Goal: Task Accomplishment & Management: Manage account settings

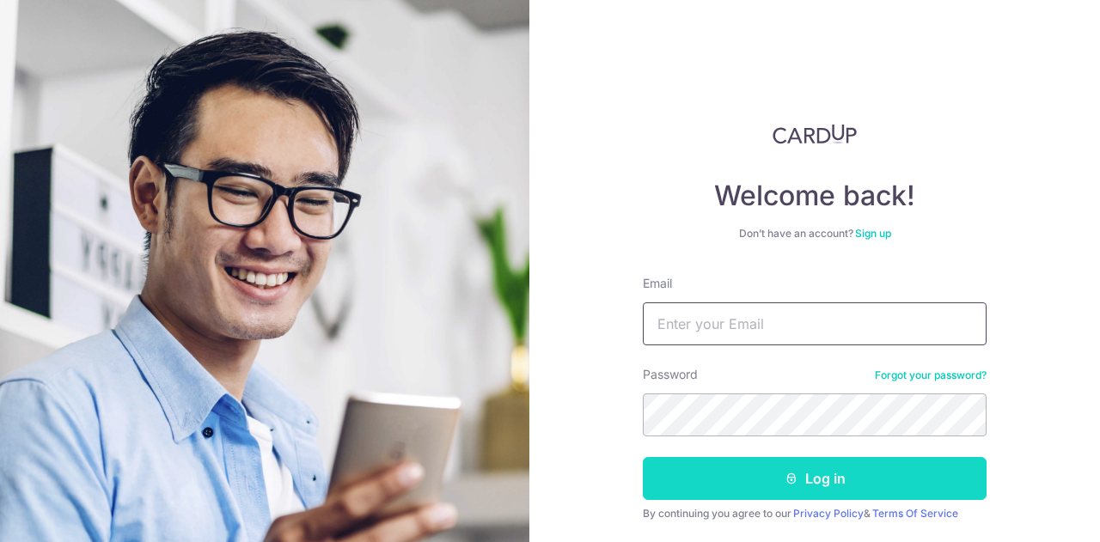
type input "[EMAIL_ADDRESS][DOMAIN_NAME]"
click at [771, 485] on button "Log in" at bounding box center [815, 478] width 344 height 43
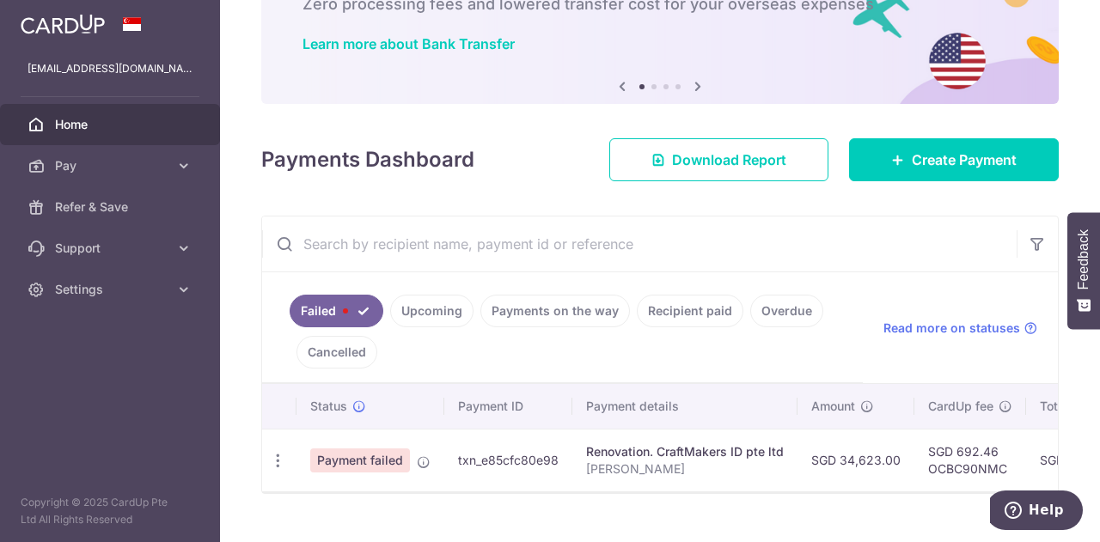
scroll to position [117, 0]
click at [284, 451] on icon "button" at bounding box center [278, 460] width 18 height 18
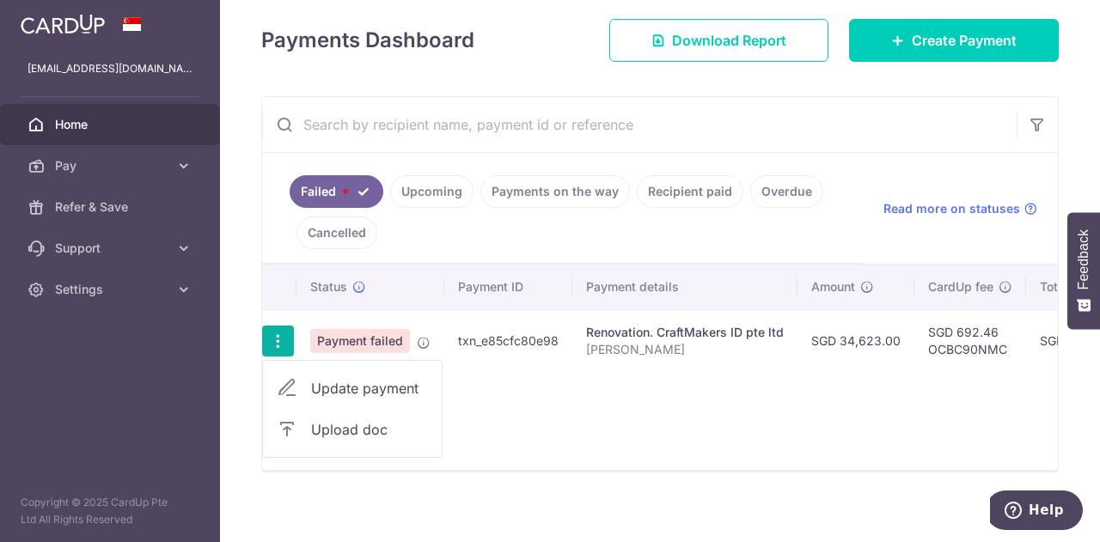
scroll to position [250, 0]
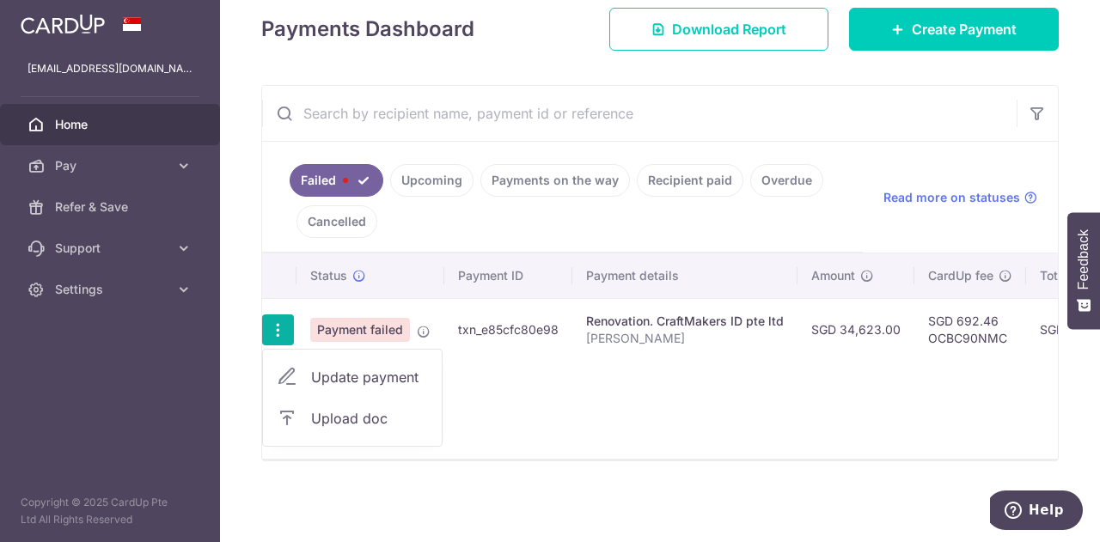
click at [347, 376] on span "Update payment" at bounding box center [369, 377] width 117 height 21
radio input "true"
type input "34,623.00"
type input "[PERSON_NAME]"
type input "40% and VO2 and electrical"
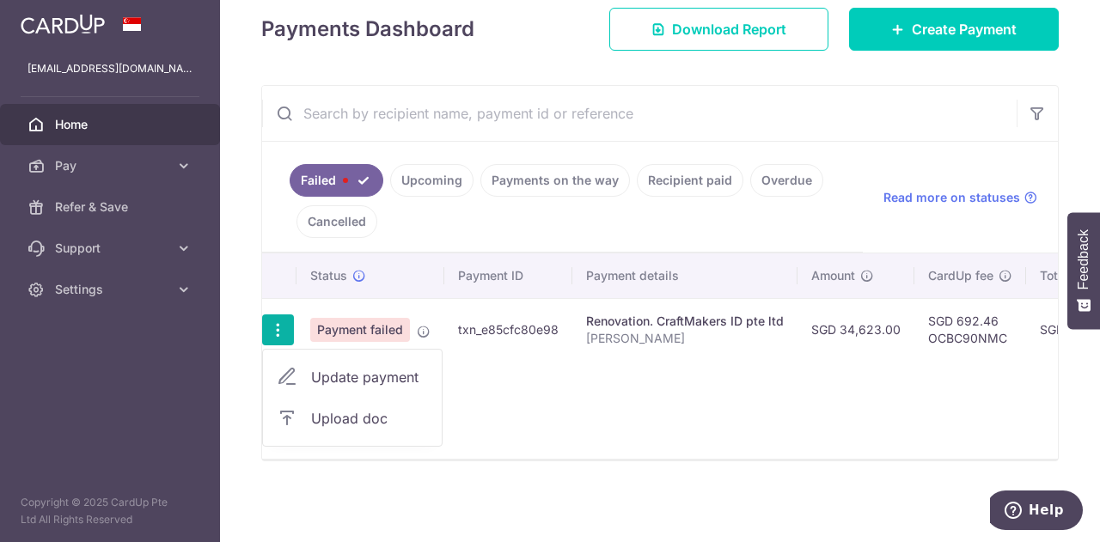
type input "OCBC90NMC"
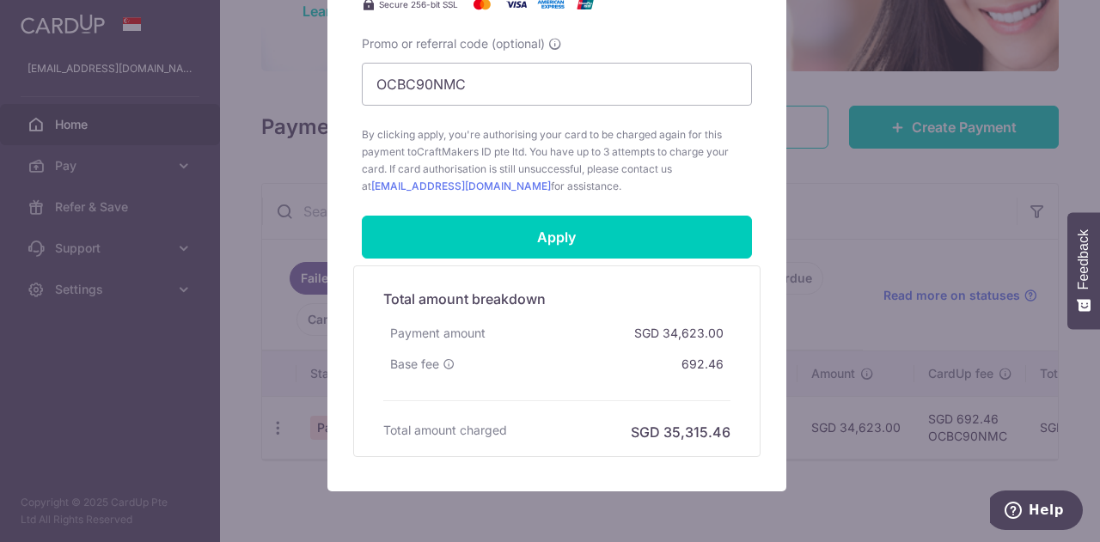
scroll to position [977, 0]
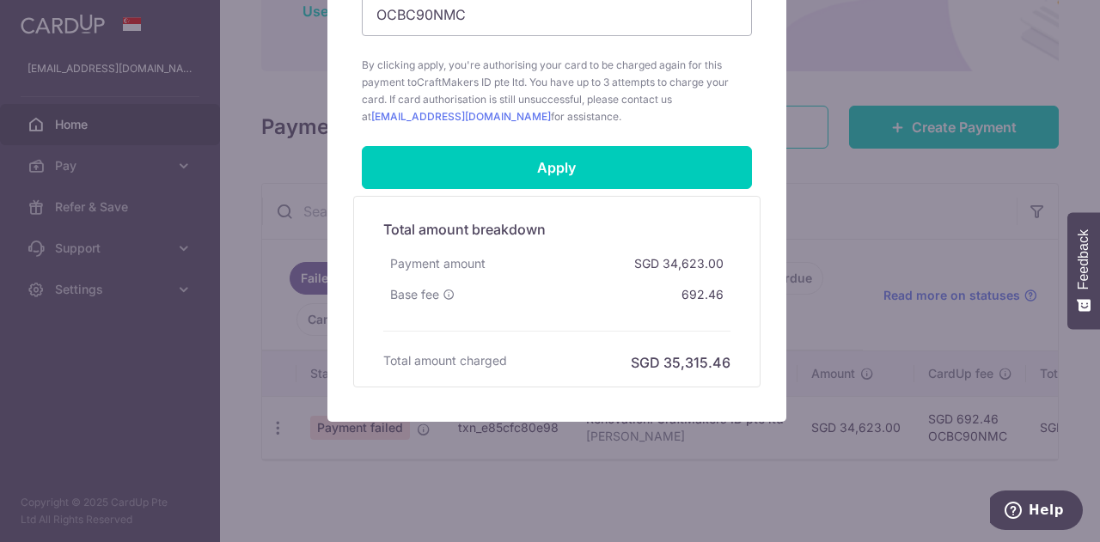
drag, startPoint x: 847, startPoint y: 242, endPoint x: 614, endPoint y: 119, distance: 264.1
click at [614, 119] on span "By clicking apply, you're authorising your card to be charged again for this pa…" at bounding box center [557, 91] width 390 height 69
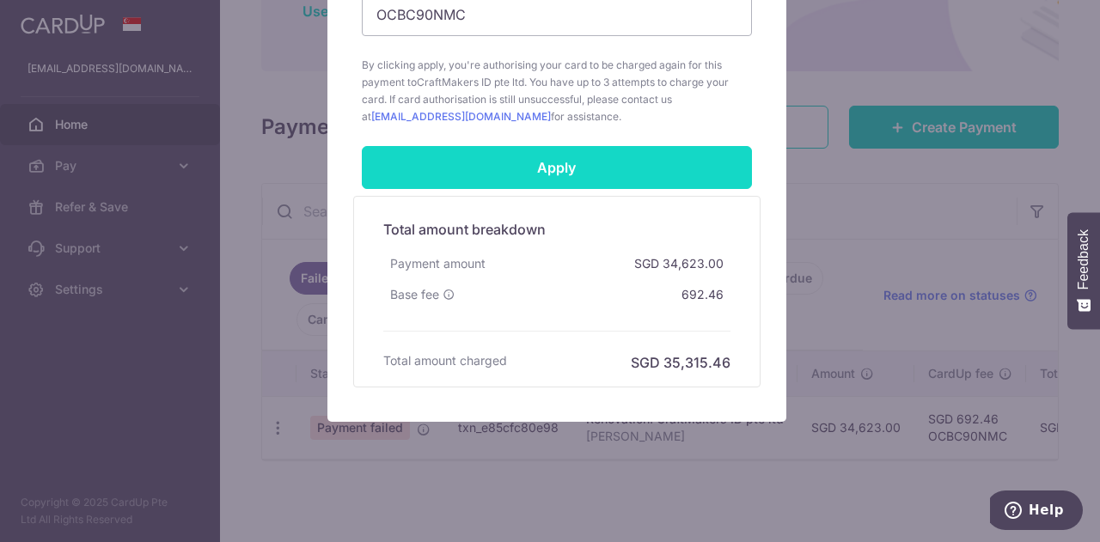
drag, startPoint x: 619, startPoint y: 156, endPoint x: 587, endPoint y: 162, distance: 32.5
click at [587, 162] on input "Apply" at bounding box center [557, 167] width 390 height 43
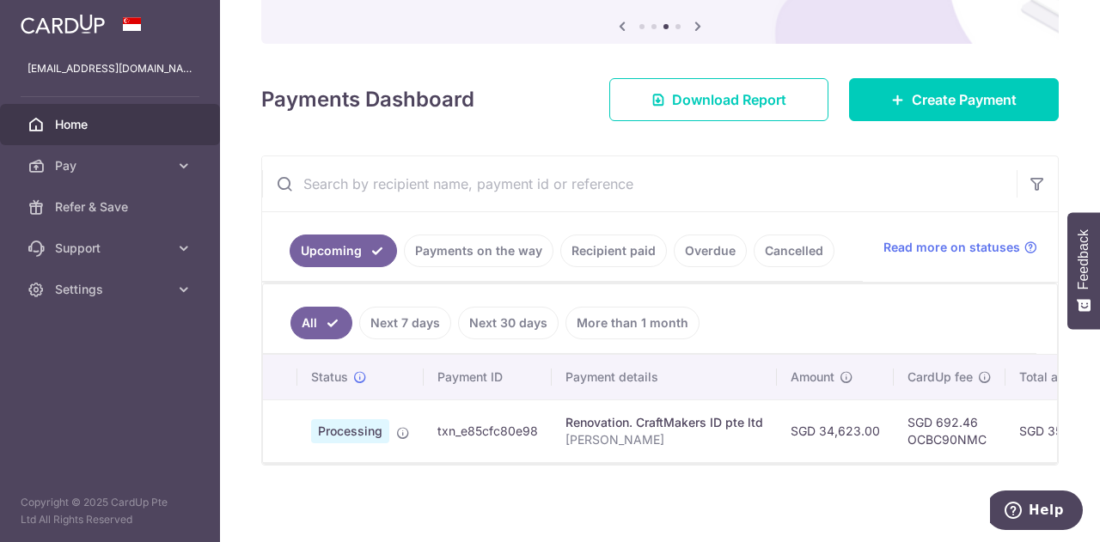
drag, startPoint x: 511, startPoint y: 456, endPoint x: 543, endPoint y: 461, distance: 32.2
click at [543, 461] on div "Status Payment ID Payment details Amount CardUp fee Total amt. Charge date Due …" at bounding box center [660, 408] width 794 height 107
click at [568, 492] on div "× Pause Schedule Pause all future payments in this series Pause just this one p…" at bounding box center [660, 271] width 880 height 542
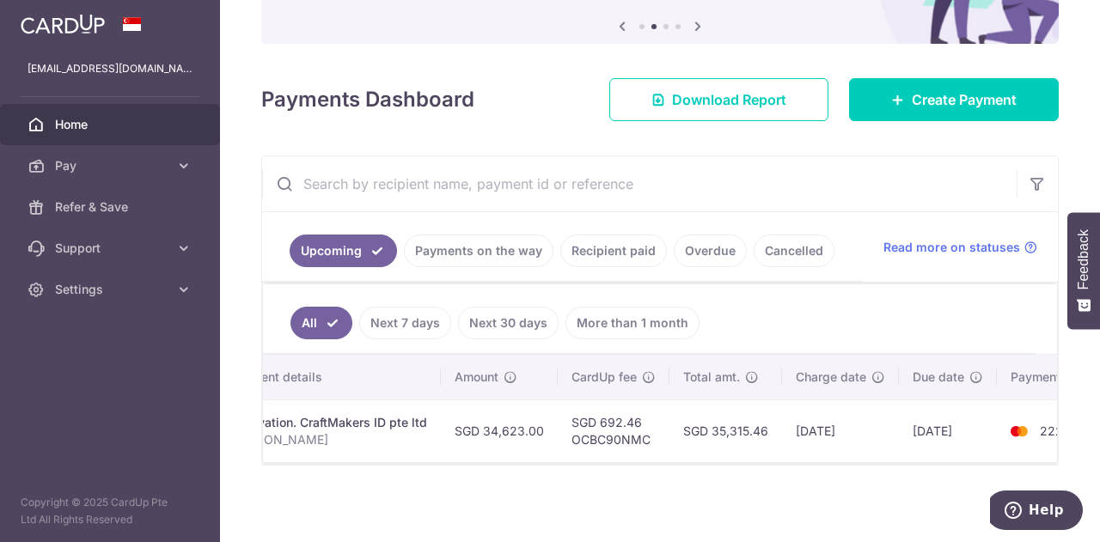
scroll to position [0, 339]
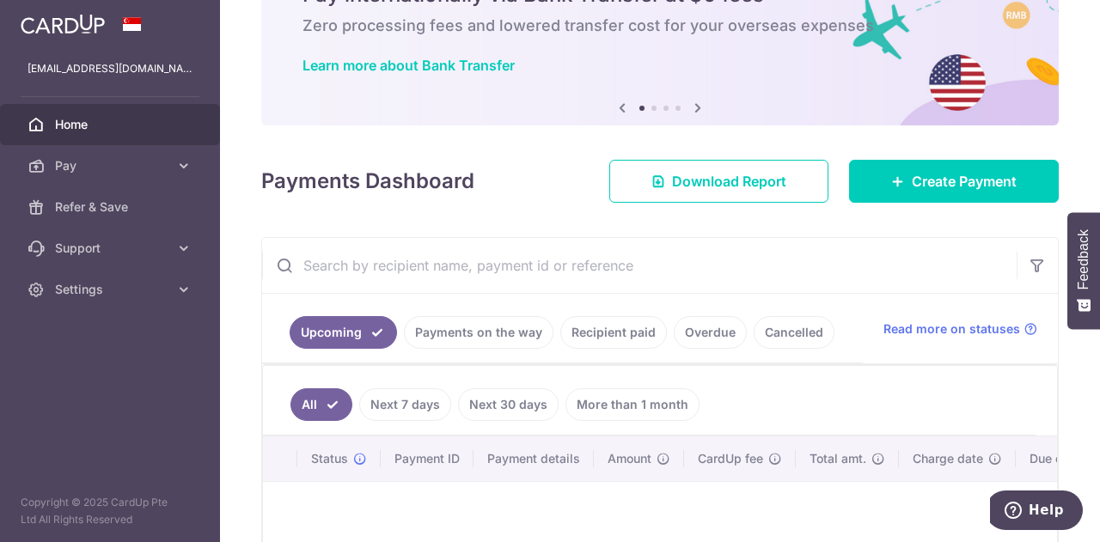
scroll to position [151, 0]
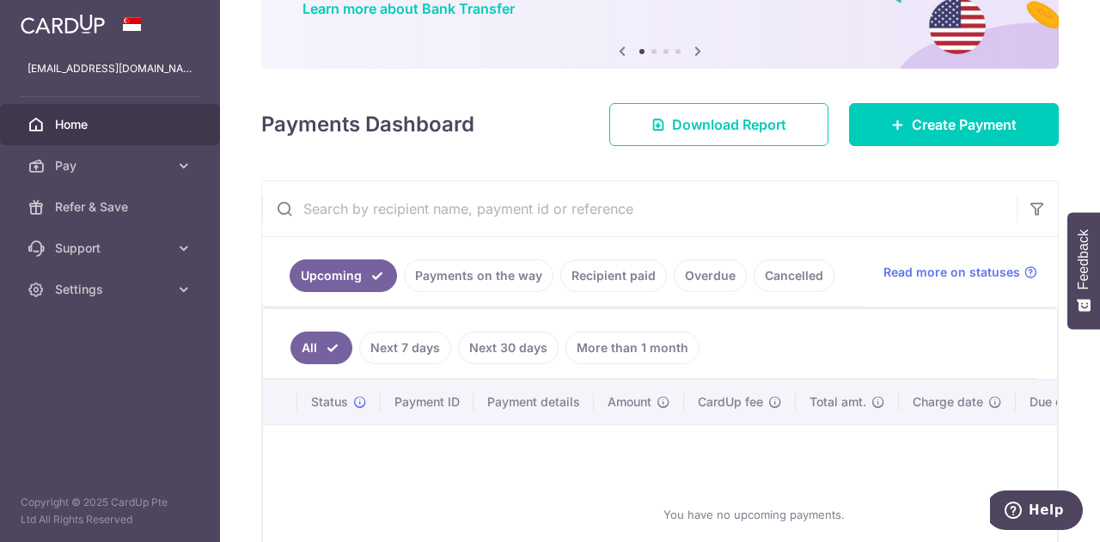
click at [526, 275] on link "Payments on the way" at bounding box center [479, 276] width 150 height 33
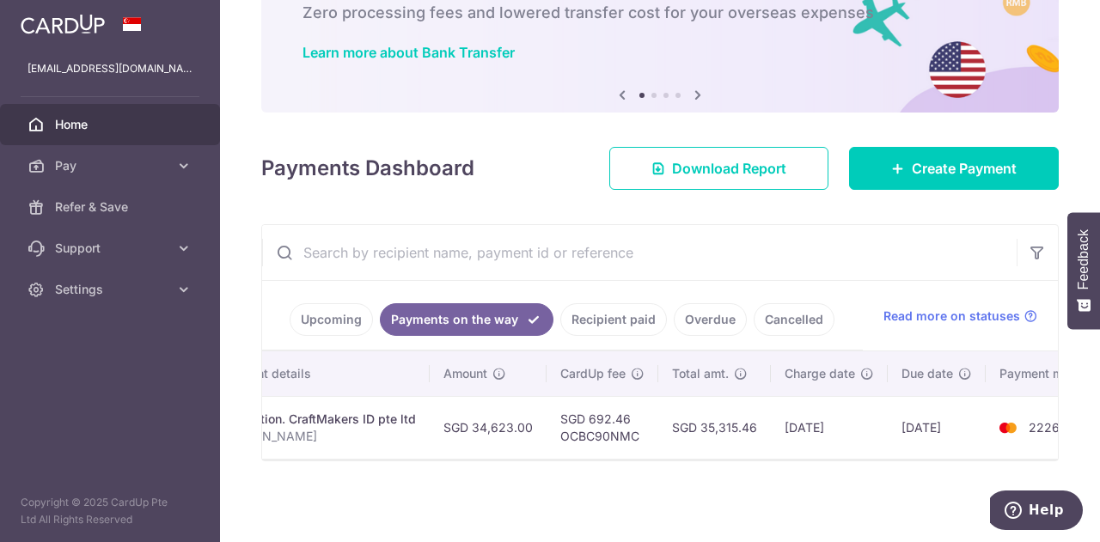
scroll to position [0, 381]
